Goal: Check status

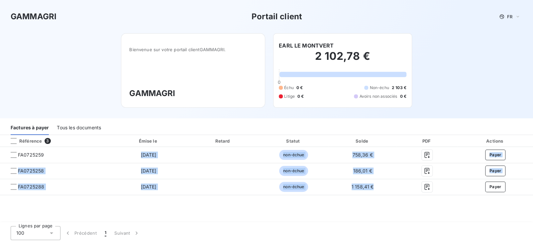
drag, startPoint x: 123, startPoint y: 154, endPoint x: 371, endPoint y: 201, distance: 252.4
click at [387, 186] on tbody "FA0725259 8 sept. 2025 non-échue 758,36 € Payer FA0725258 8 sept. 2025 non-échu…" at bounding box center [266, 171] width 533 height 48
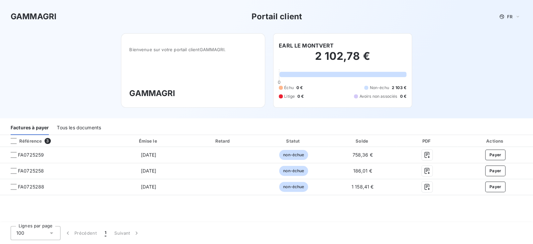
click at [365, 205] on div "Référence 3 Émise le Retard Statut Solde PDF Actions FA0725259 8 sept. 2025 non…" at bounding box center [266, 179] width 533 height 88
